Goal: Task Accomplishment & Management: Manage account settings

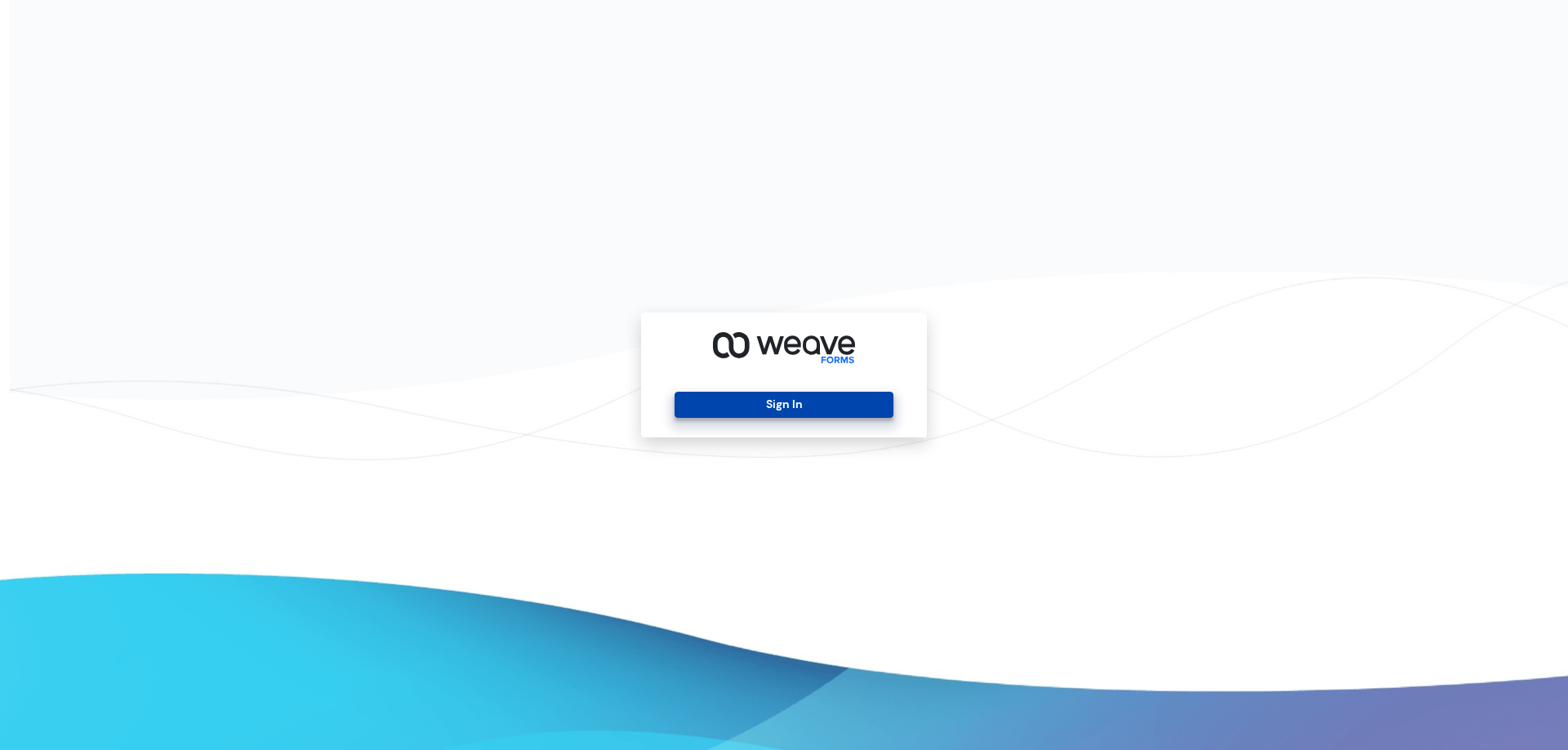
click at [757, 403] on button "Sign In" at bounding box center [784, 405] width 218 height 26
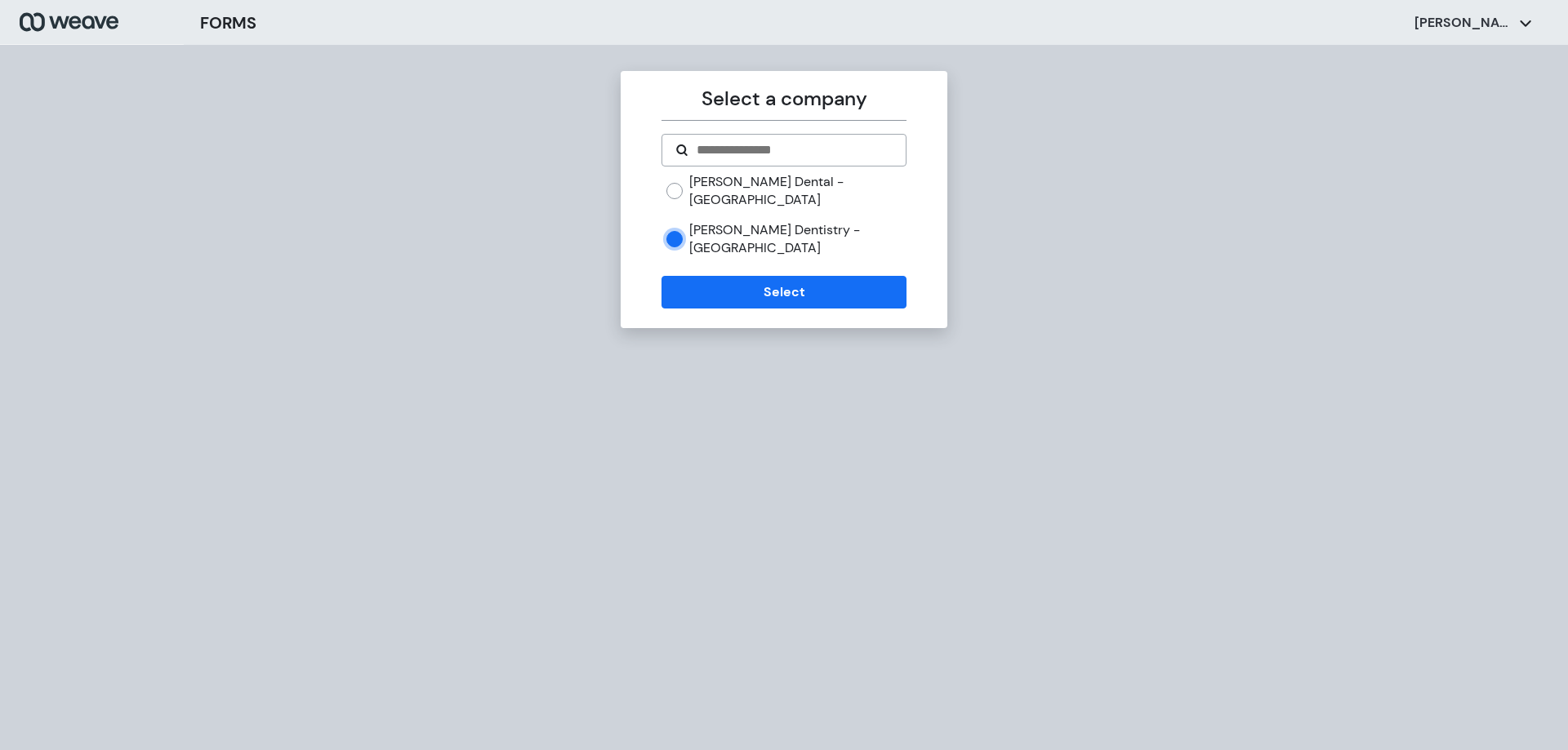
click at [684, 185] on div "[PERSON_NAME] Dental - [GEOGRAPHIC_DATA]" at bounding box center [786, 190] width 240 height 35
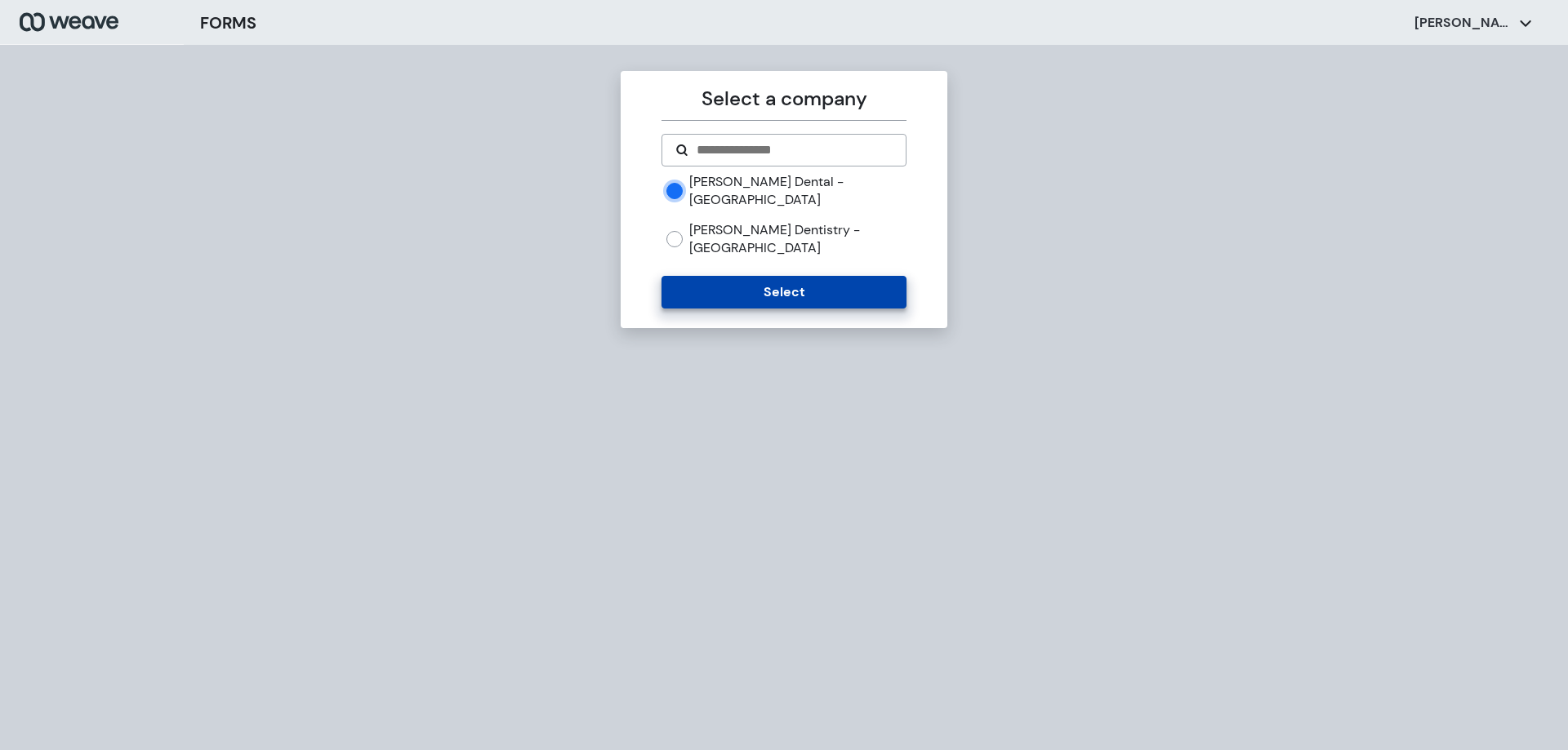
click at [733, 276] on button "Select" at bounding box center [783, 292] width 244 height 33
